Goal: Task Accomplishment & Management: Use online tool/utility

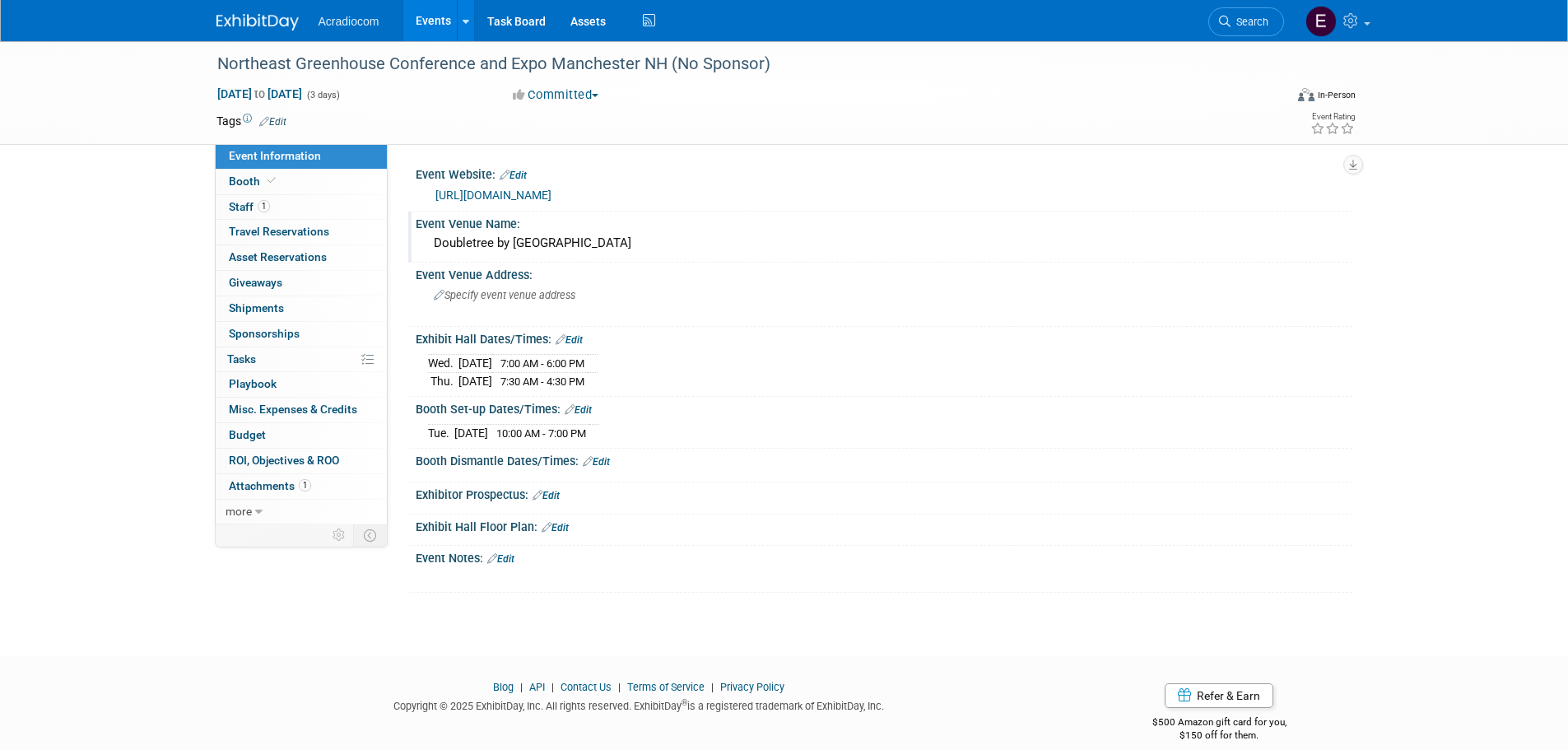
click at [660, 241] on div "Doubletree by [GEOGRAPHIC_DATA]" at bounding box center [884, 242] width 912 height 25
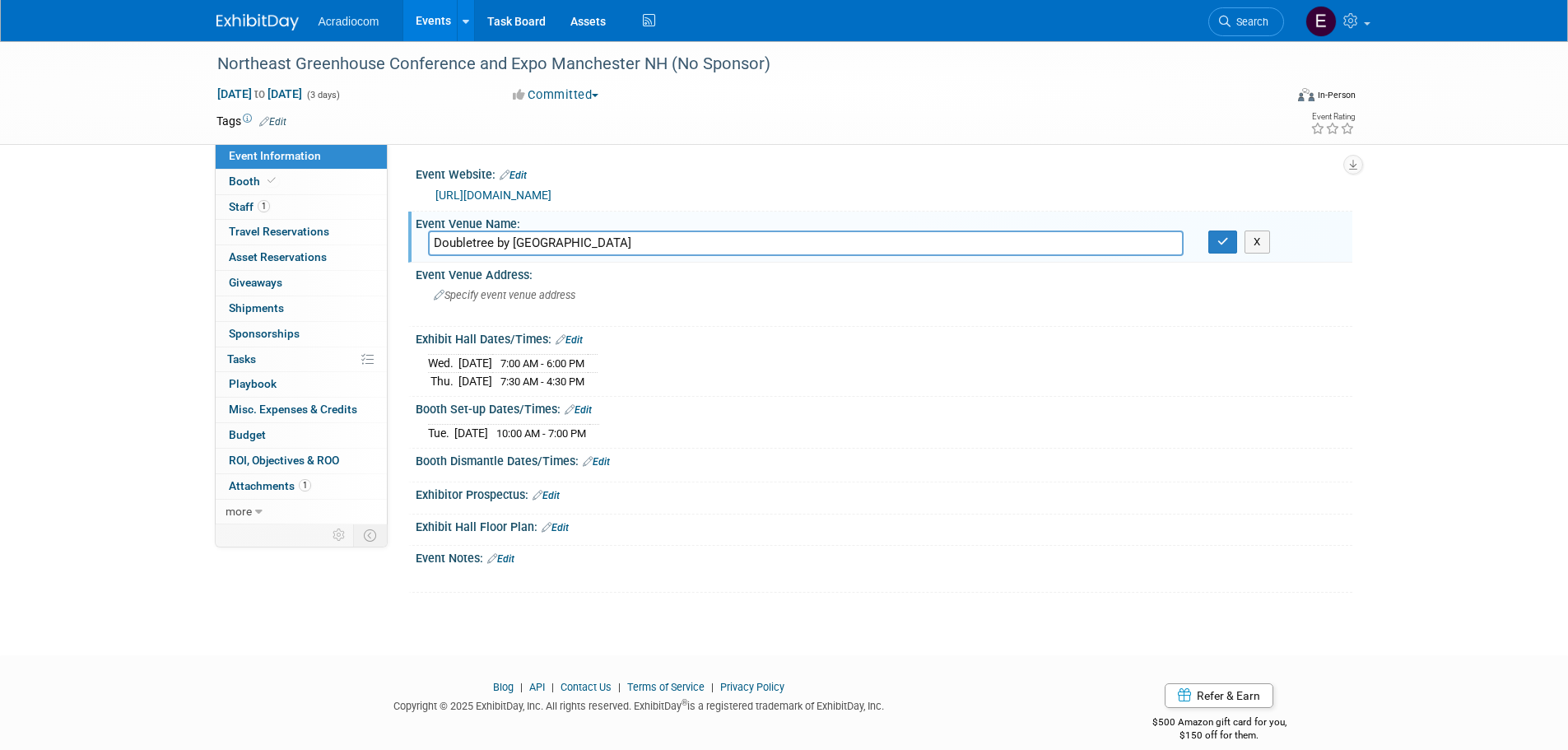
click at [660, 241] on input "Doubletree by [GEOGRAPHIC_DATA]" at bounding box center [806, 242] width 755 height 25
click at [660, 239] on input "Doubletree by [GEOGRAPHIC_DATA]" at bounding box center [806, 242] width 755 height 25
click at [467, 194] on link "[URL][DOMAIN_NAME]" at bounding box center [493, 194] width 116 height 13
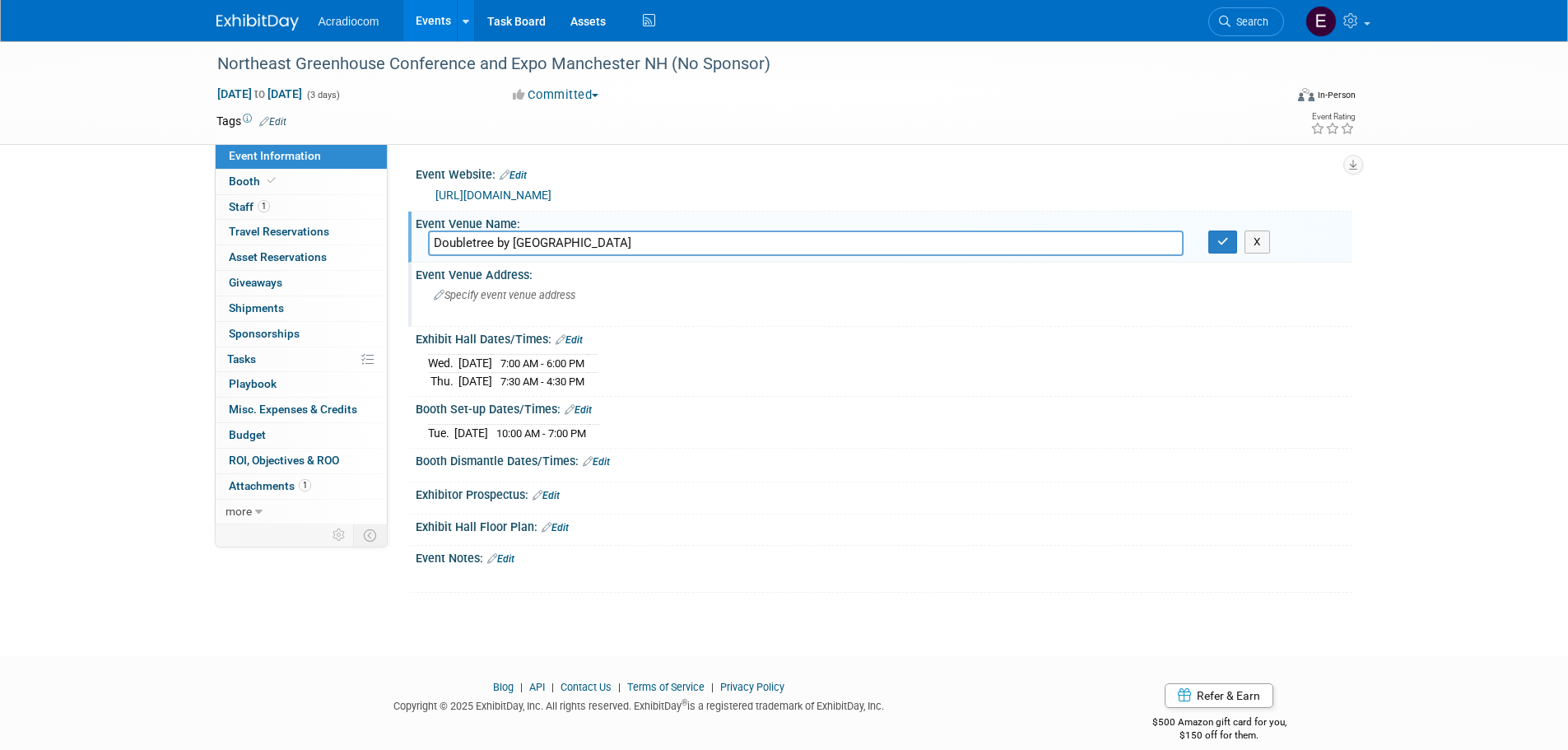
click at [591, 292] on div "Specify event venue address" at bounding box center [610, 301] width 365 height 38
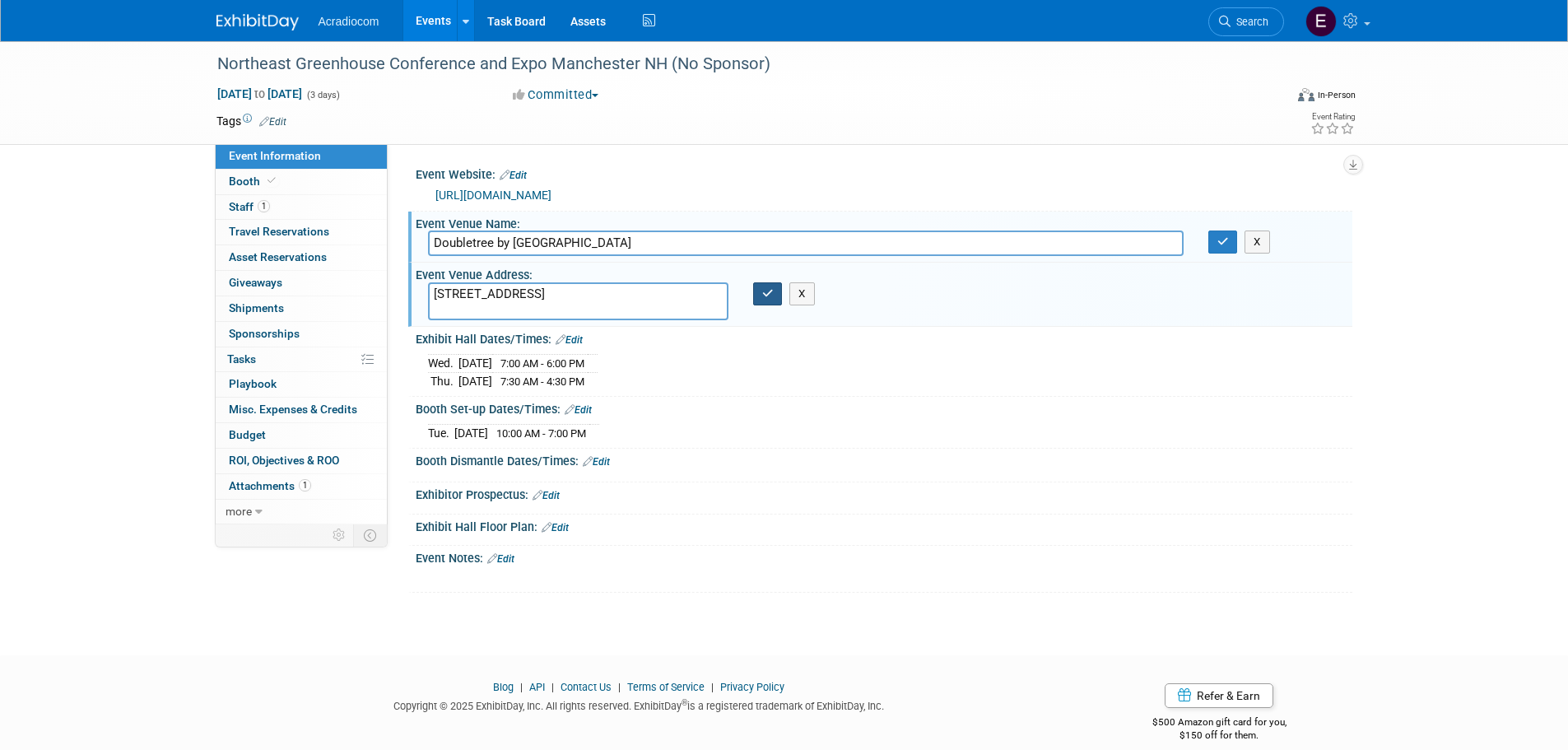
type textarea "[STREET_ADDRESS]"
click at [769, 300] on button "button" at bounding box center [767, 294] width 30 height 23
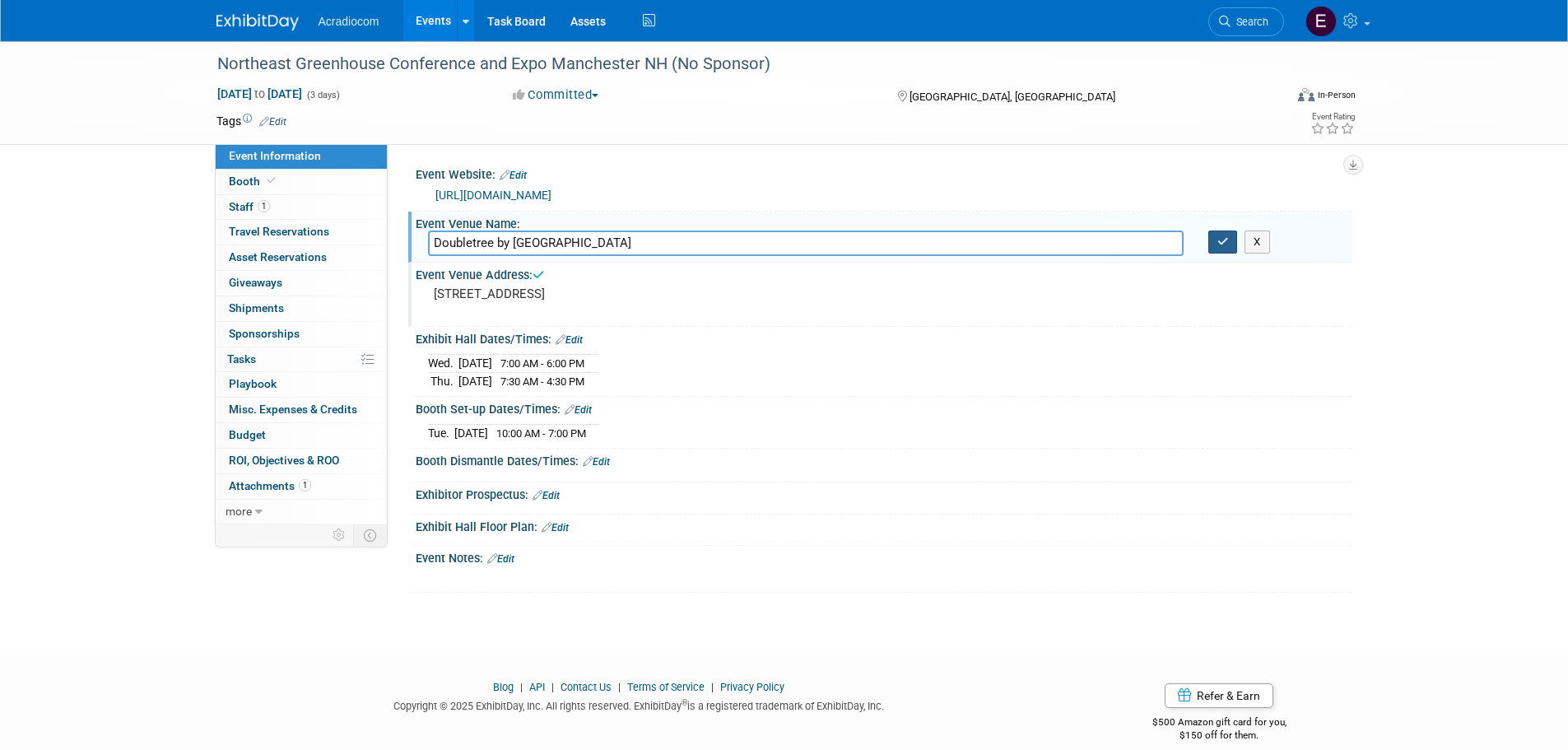
click at [1220, 252] on button "button" at bounding box center [1223, 242] width 30 height 23
